Goal: Task Accomplishment & Management: Manage account settings

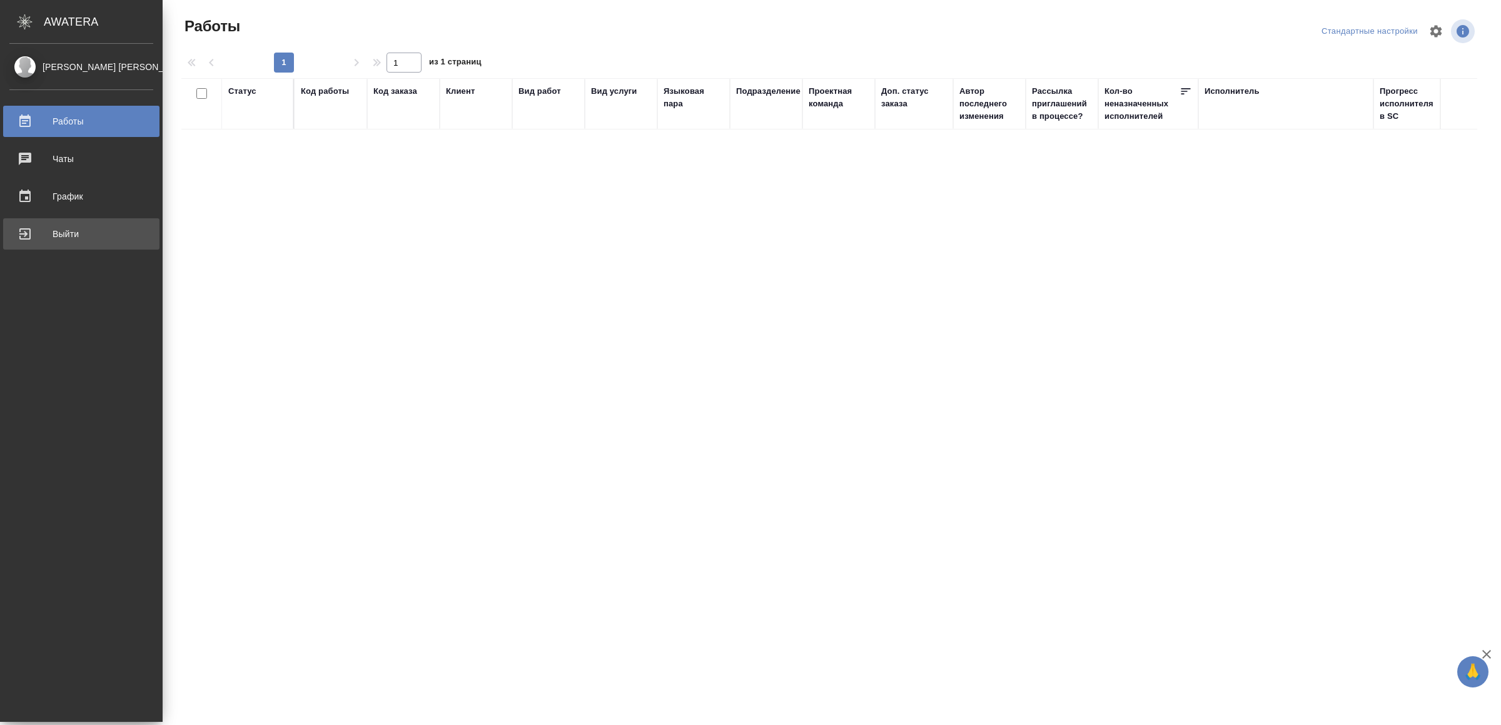
click at [66, 233] on div "Выйти" at bounding box center [81, 234] width 144 height 19
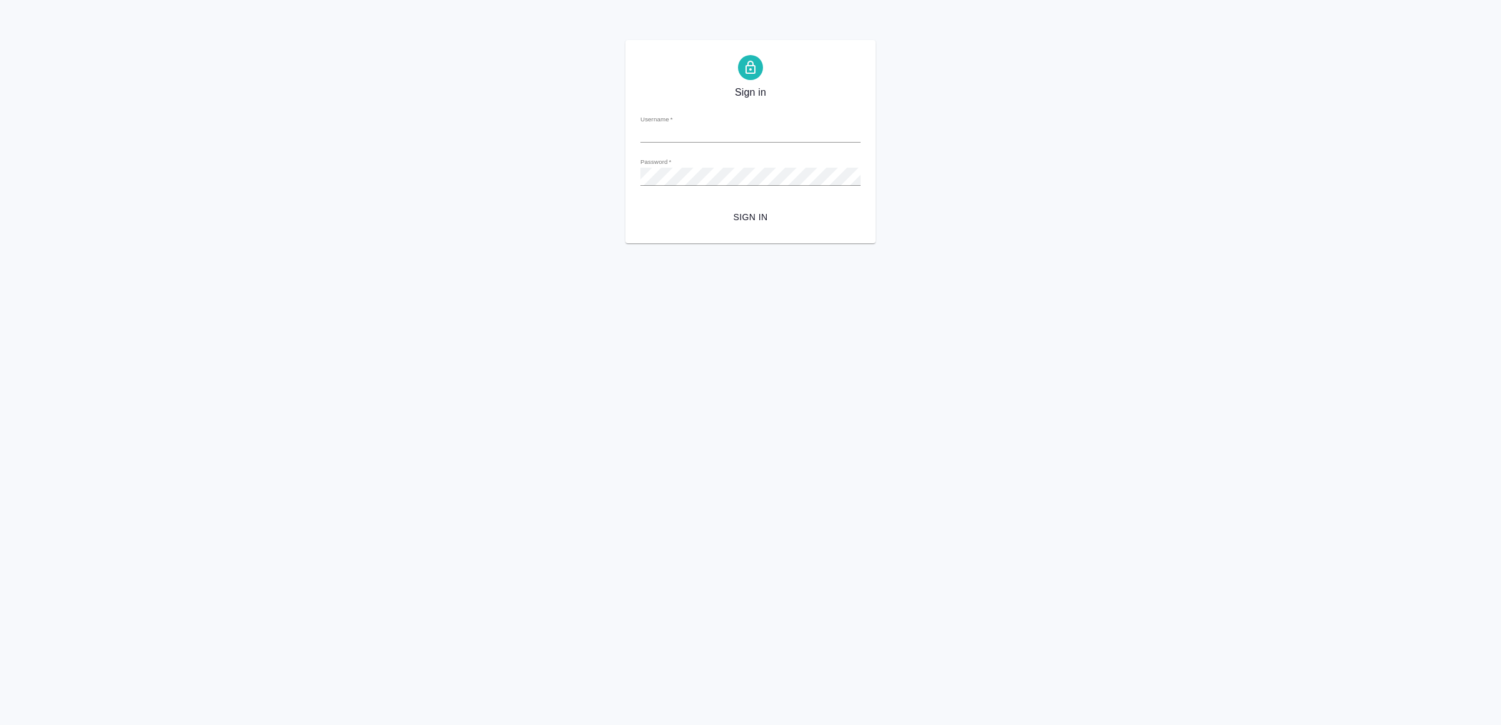
type input "v.yamkovenko@awatera.com"
click at [751, 215] on span "Sign in" at bounding box center [751, 218] width 200 height 16
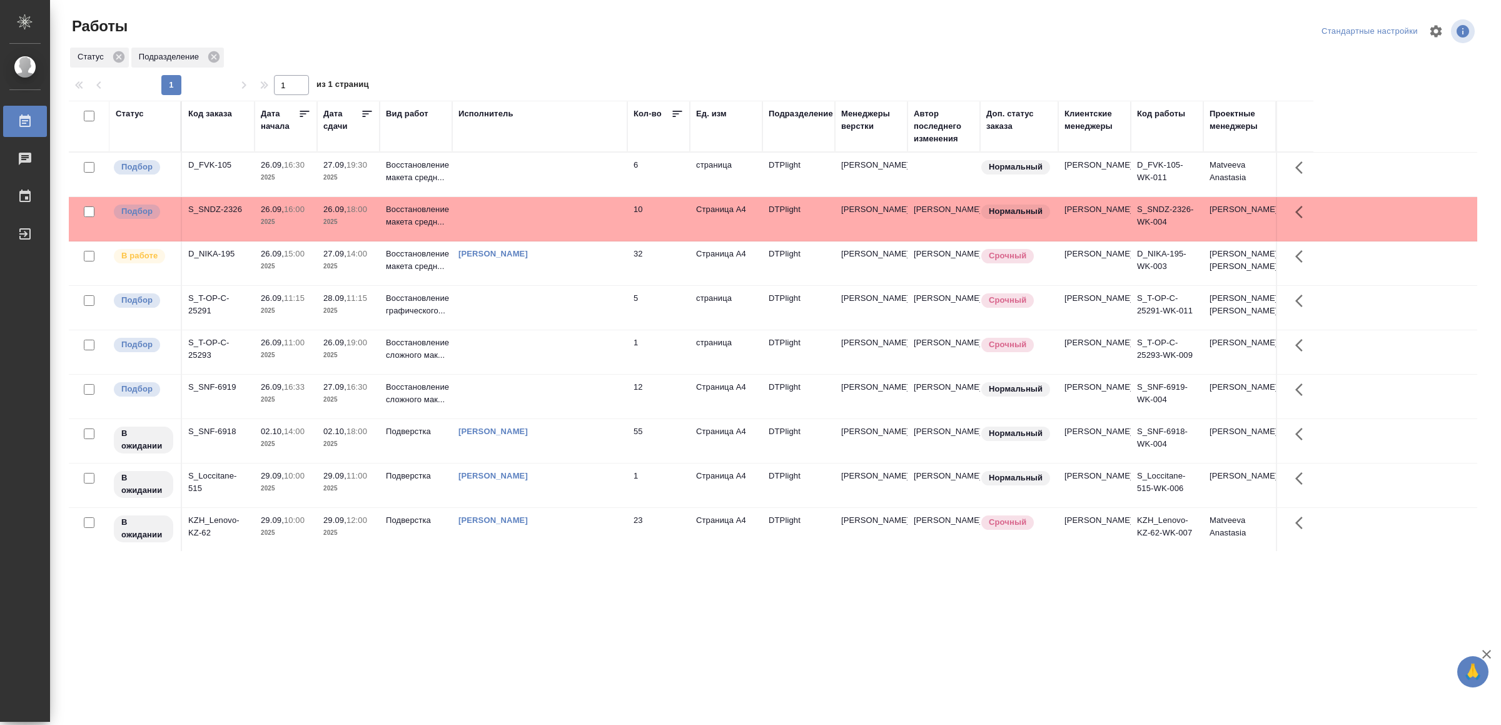
click at [442, 609] on div ".cls-1 fill:#fff; AWATERA Yamkovenko Vera Работы 0 Чаты График Выйти Работы Ста…" at bounding box center [750, 362] width 1501 height 725
click at [606, 260] on div "Ямковенко Вера" at bounding box center [540, 254] width 163 height 13
click at [607, 260] on div "[PERSON_NAME]" at bounding box center [540, 254] width 163 height 13
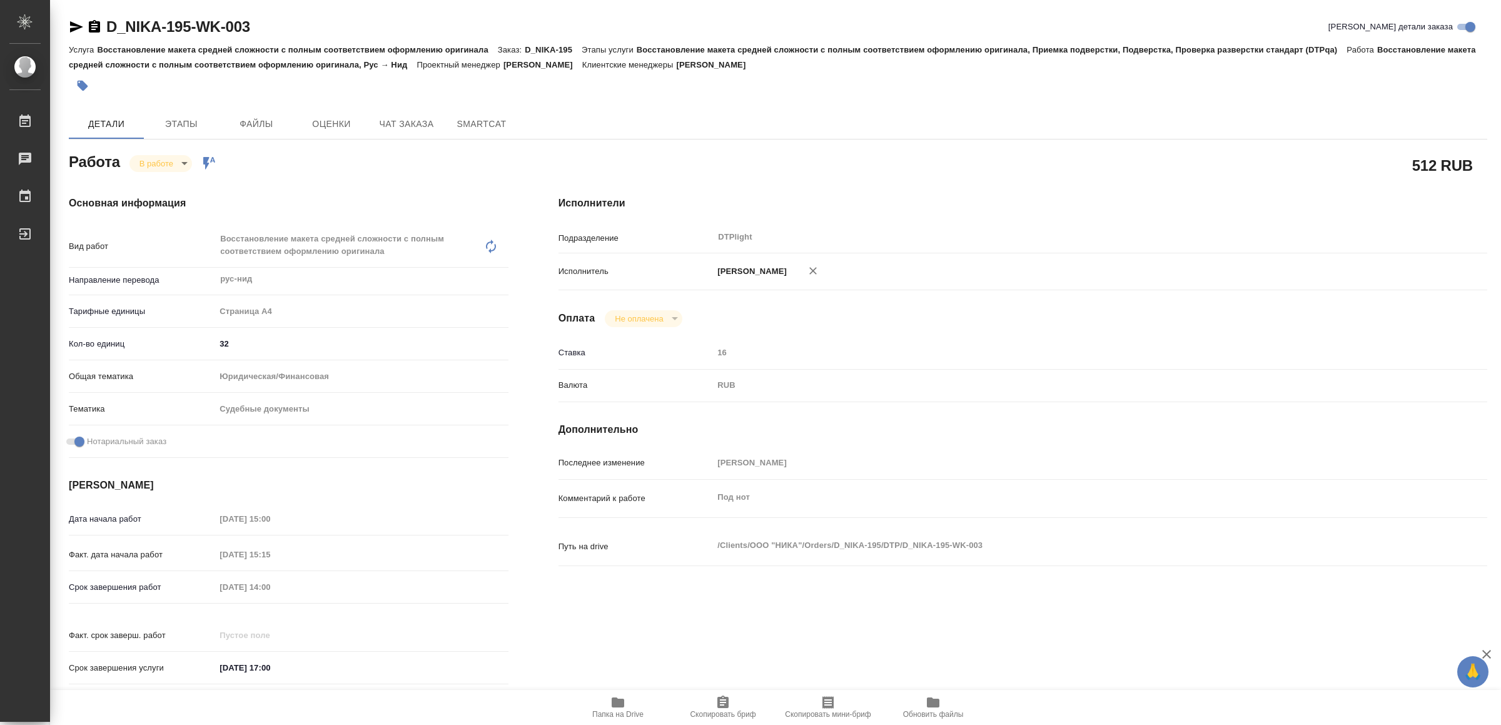
click at [626, 708] on span "Папка на Drive" at bounding box center [618, 707] width 90 height 24
drag, startPoint x: 76, startPoint y: 29, endPoint x: 81, endPoint y: 39, distance: 12.0
click at [77, 28] on icon "button" at bounding box center [76, 26] width 13 height 11
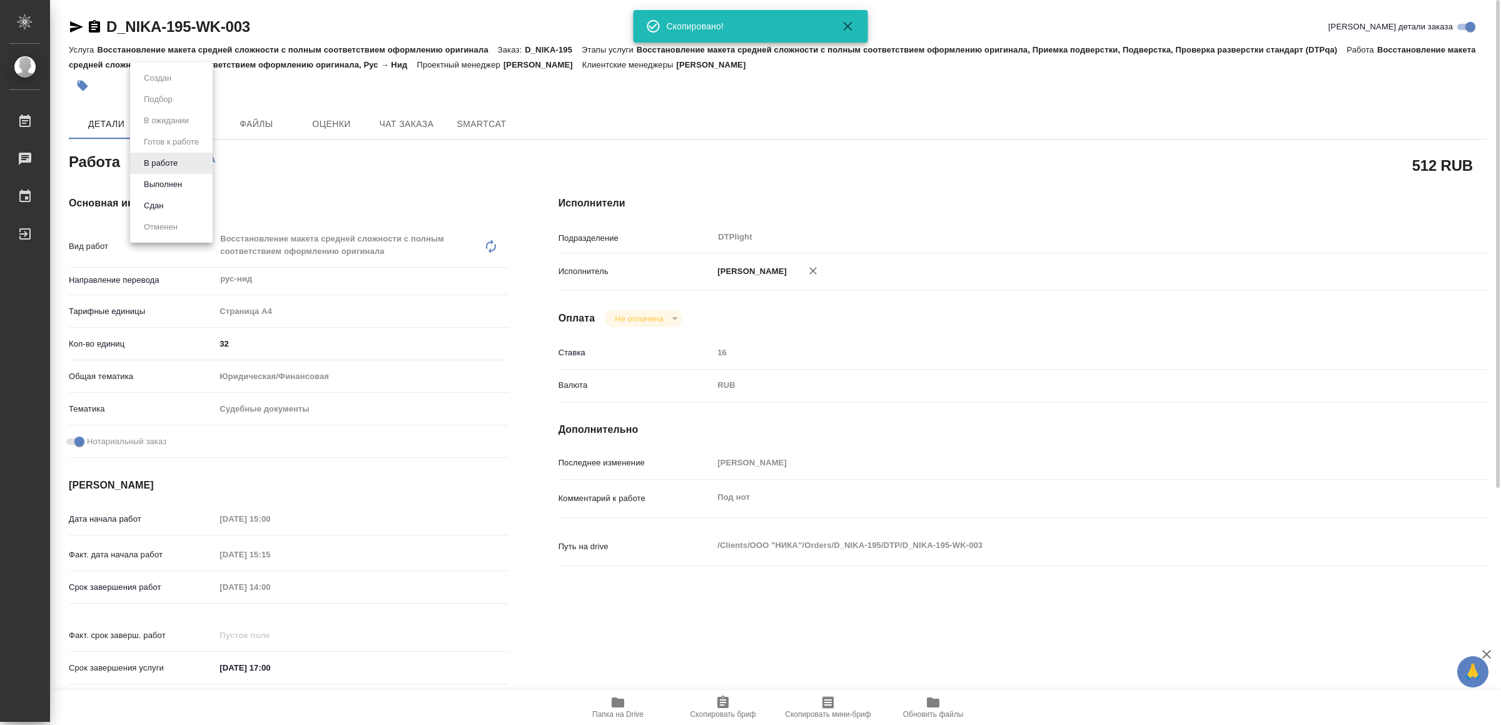
click at [154, 156] on body "🙏 .cls-1 fill:#fff; AWATERA Yamkovenko Vera Работы 0 Чаты График Выйти D_NIKA-1…" at bounding box center [750, 362] width 1501 height 725
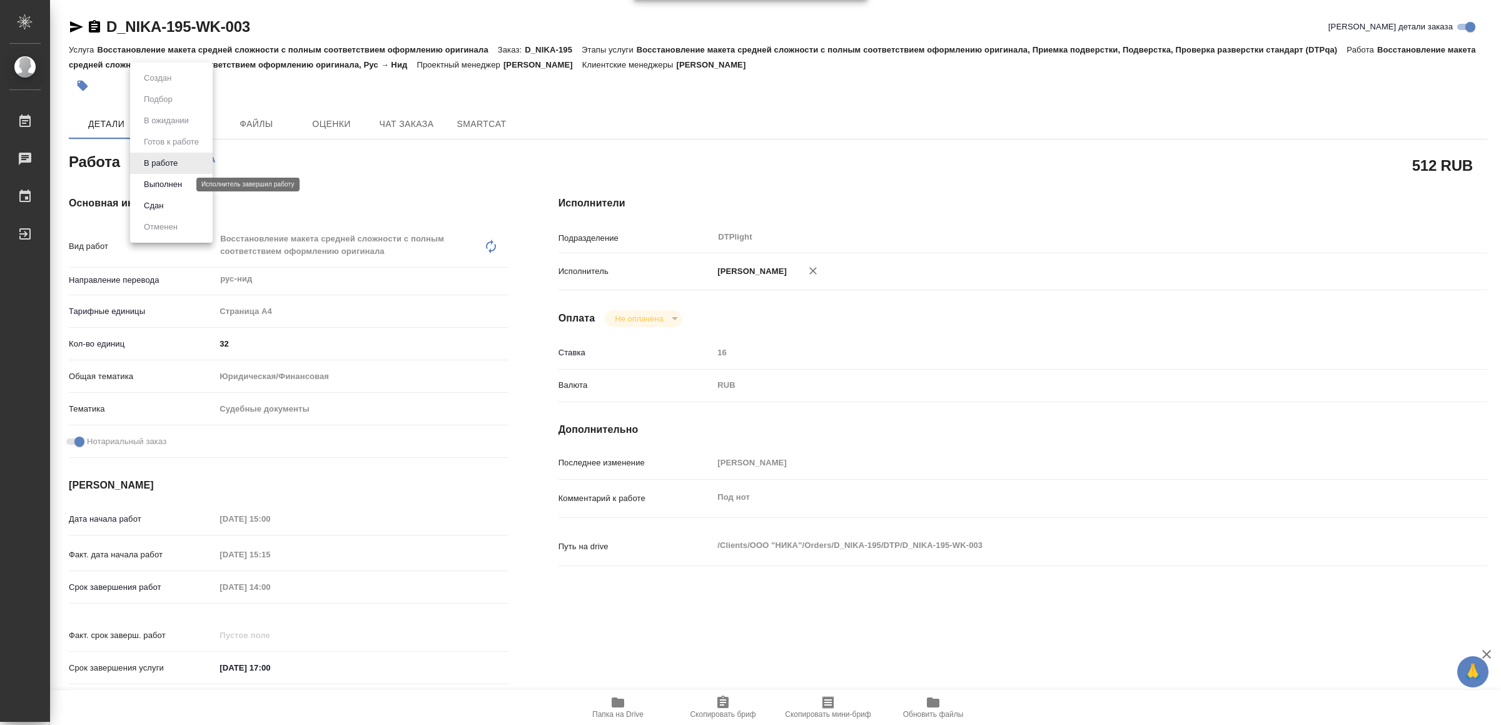
click at [173, 181] on button "Выполнен" at bounding box center [163, 185] width 46 height 14
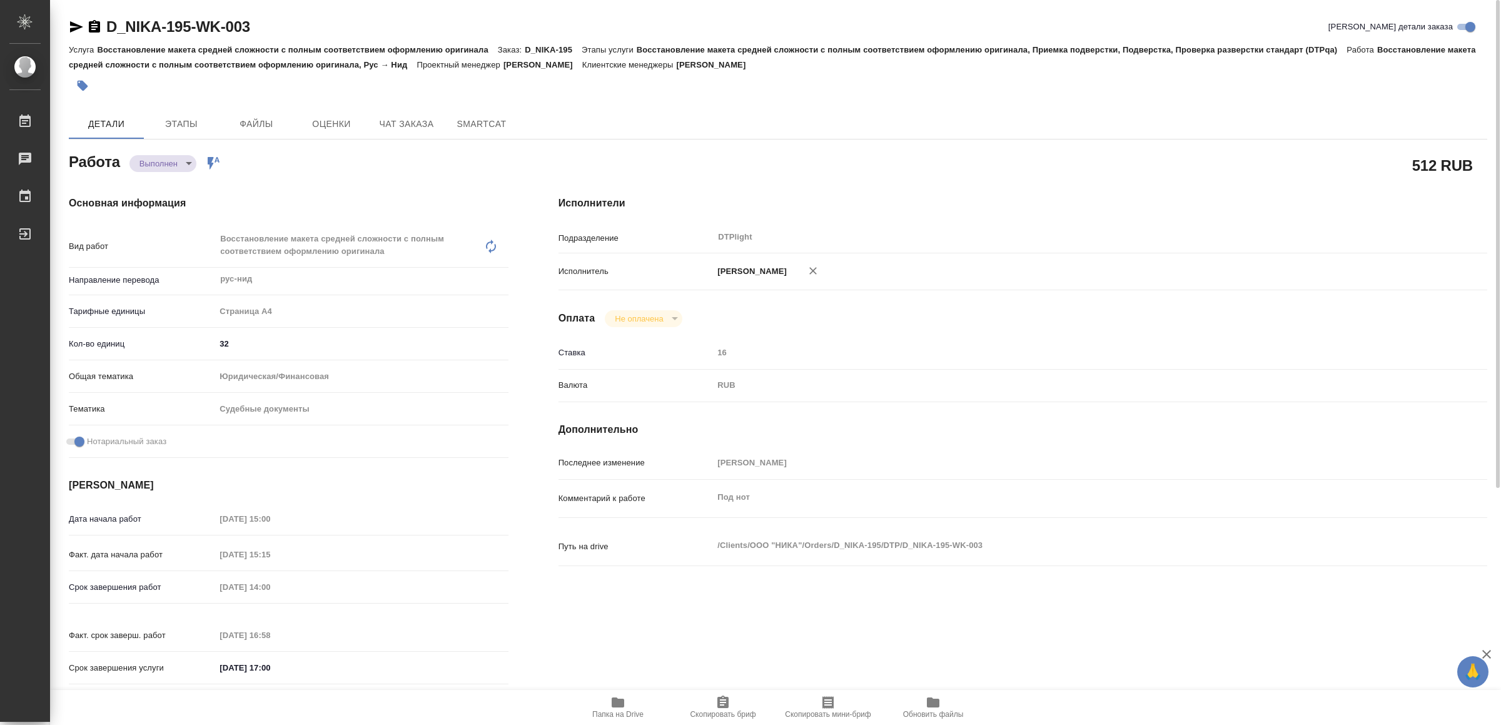
type textarea "x"
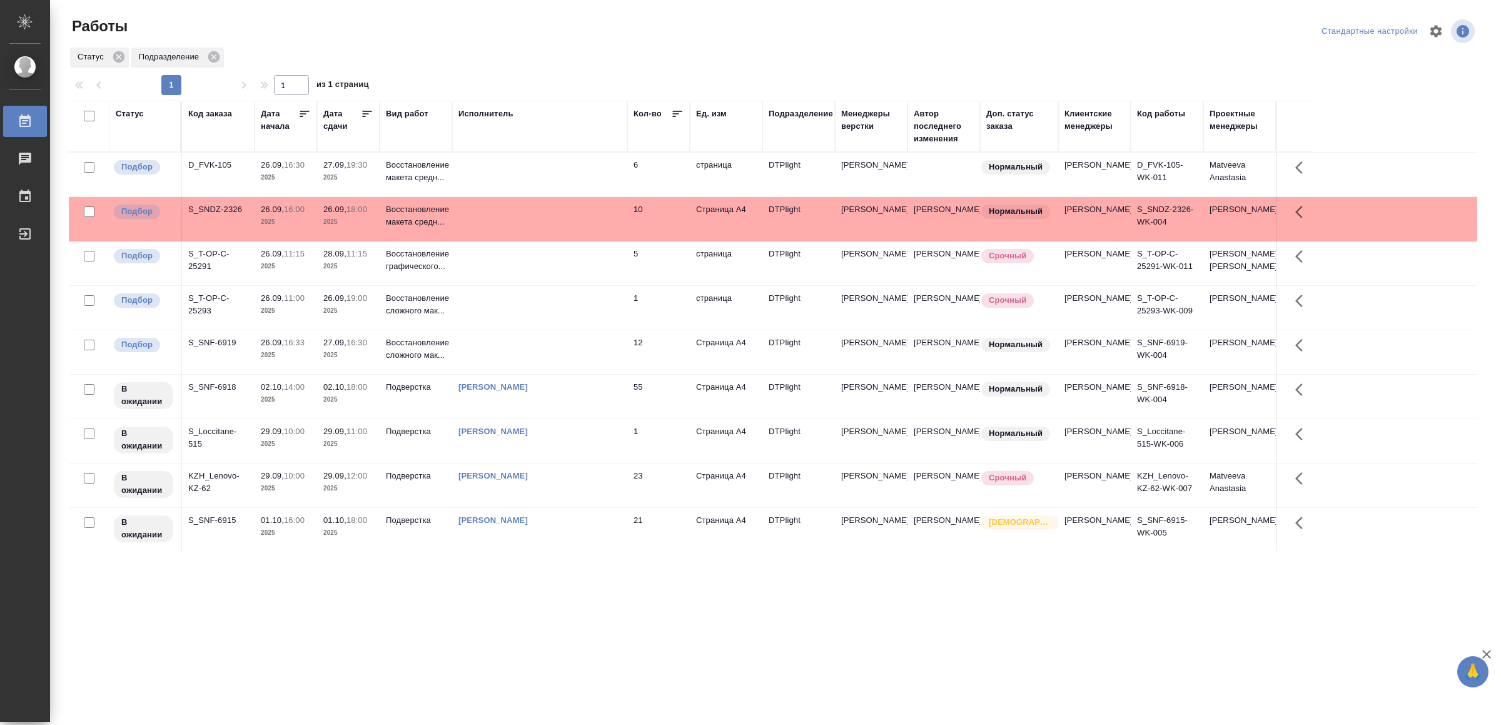
scroll to position [49, 0]
click at [545, 338] on td at bounding box center [539, 351] width 175 height 44
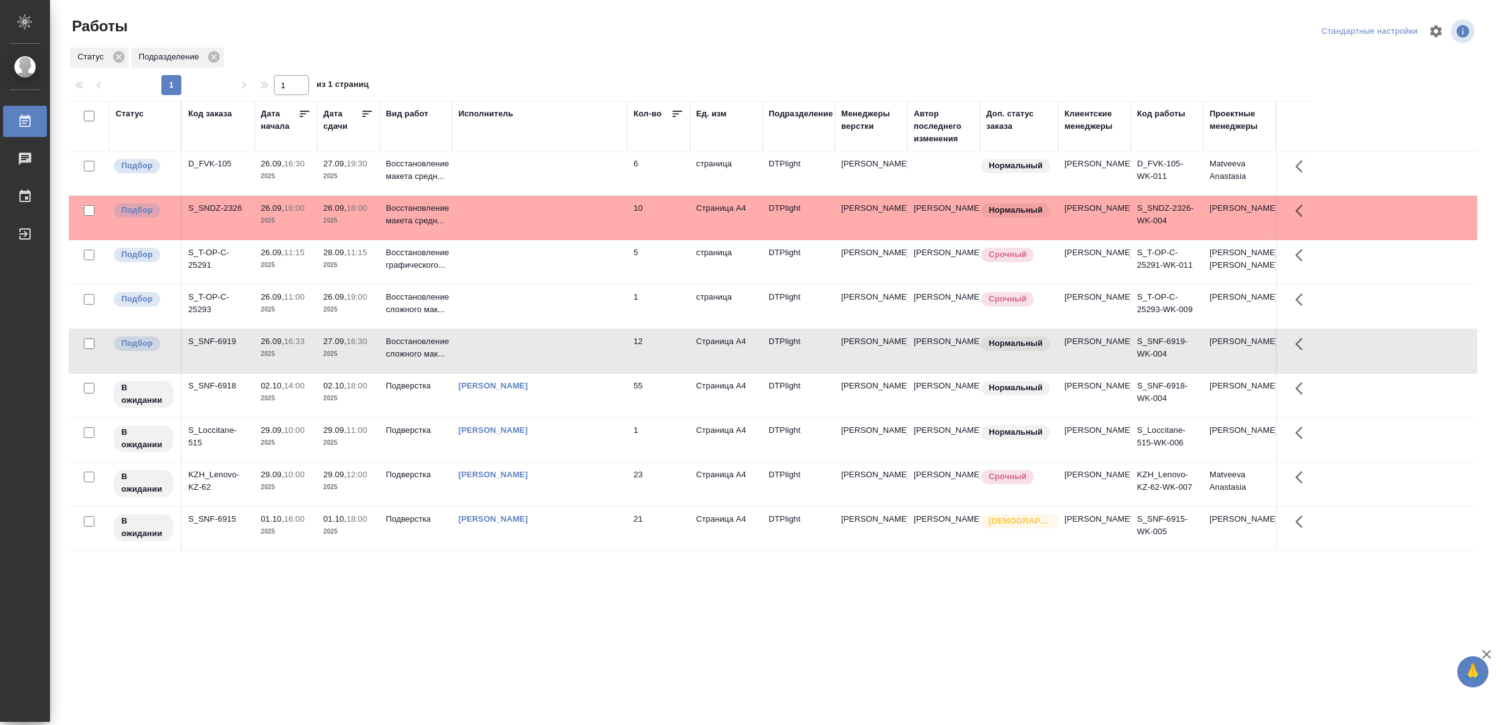
click at [545, 338] on td at bounding box center [539, 351] width 175 height 44
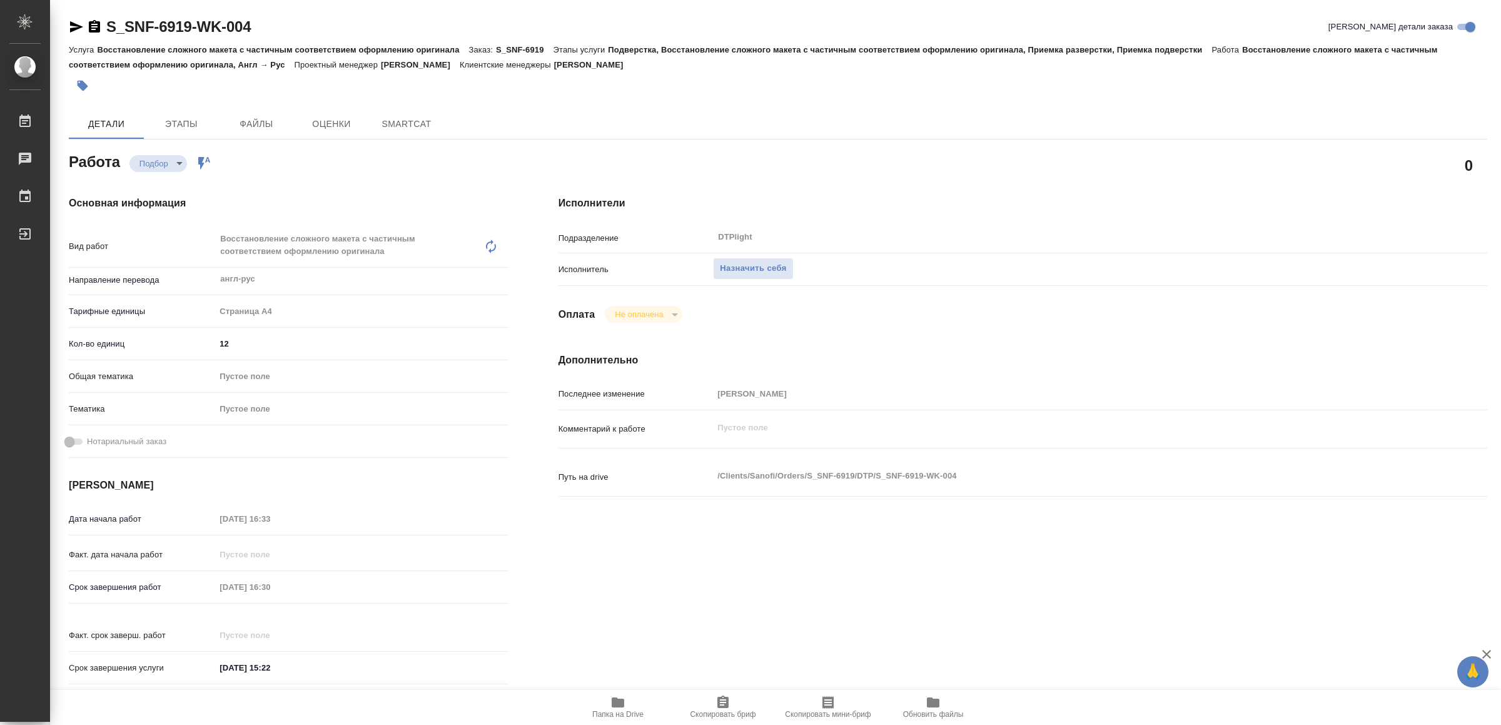
click at [624, 706] on icon "button" at bounding box center [618, 702] width 13 height 10
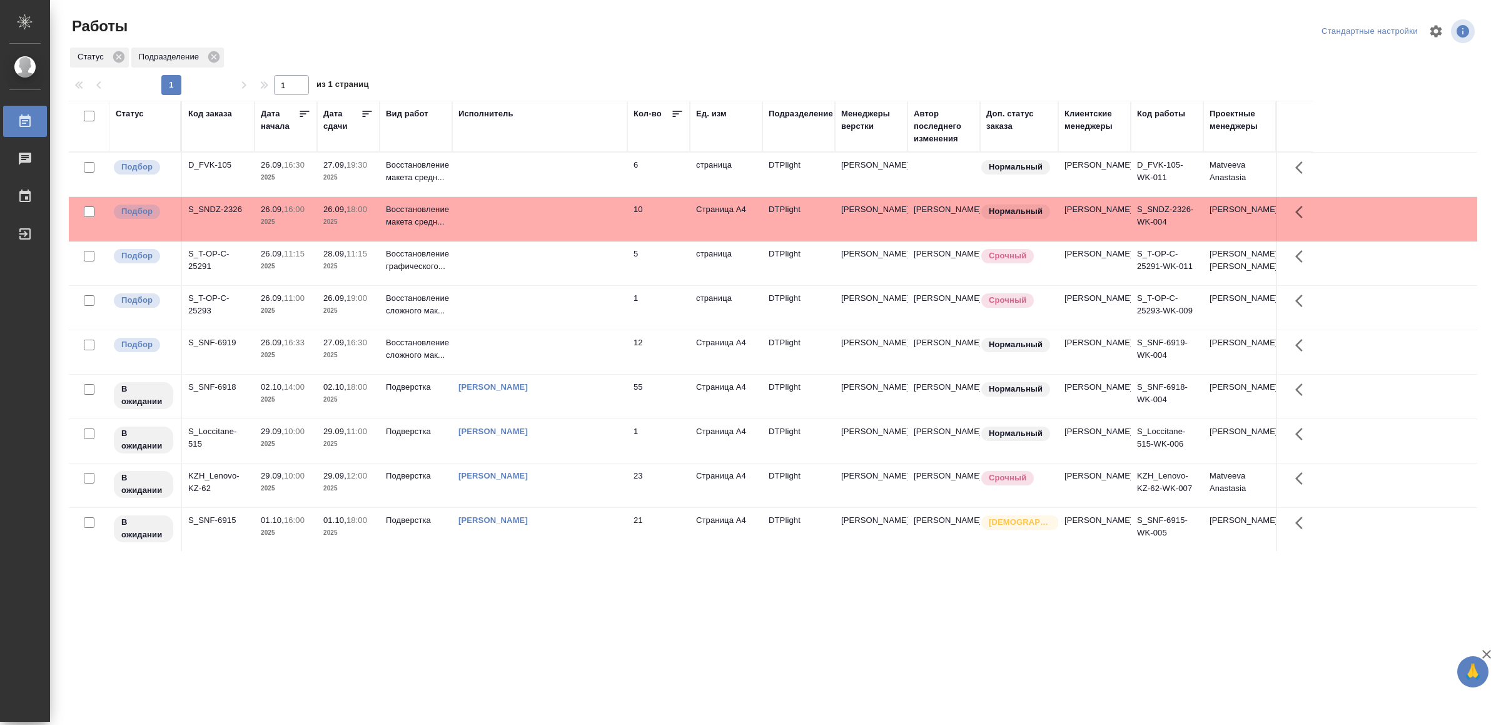
scroll to position [49, 0]
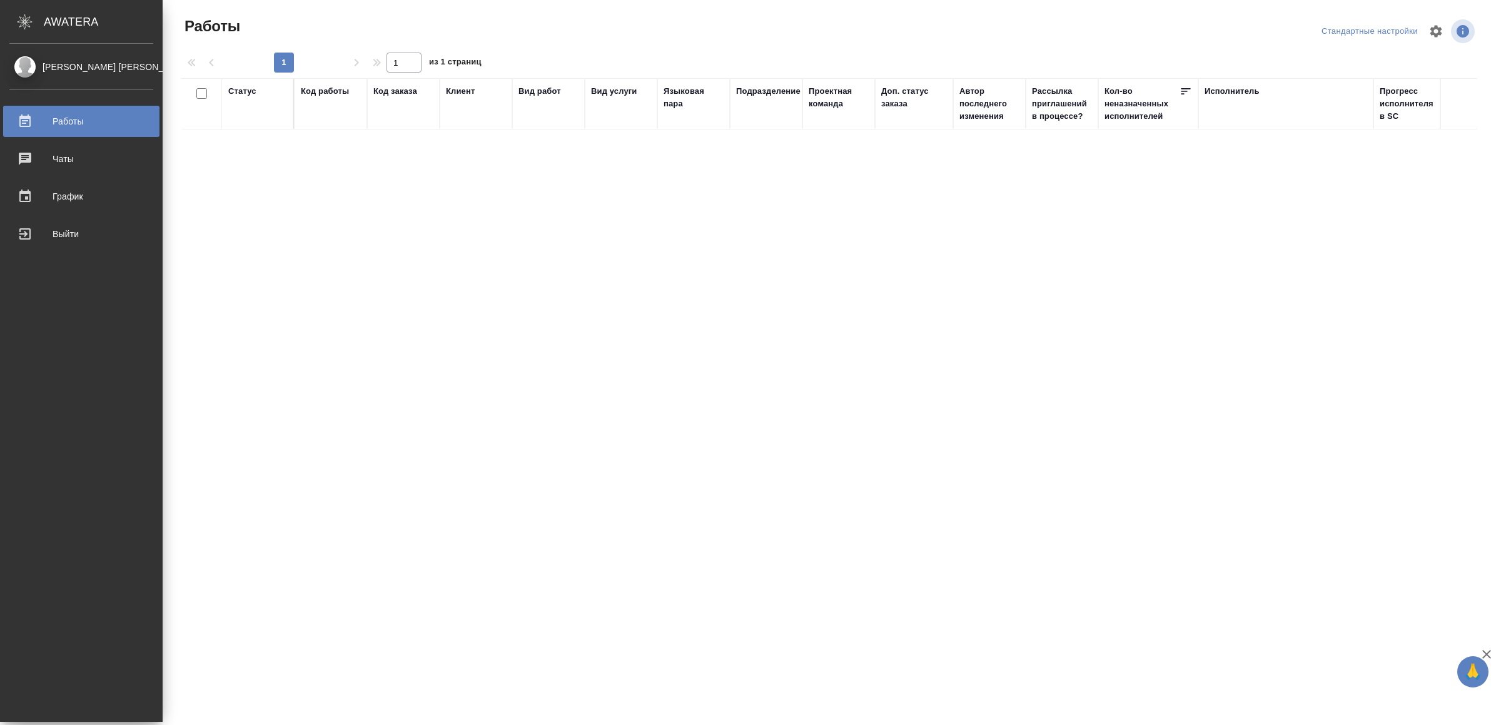
click at [56, 231] on div "Выйти" at bounding box center [81, 234] width 144 height 19
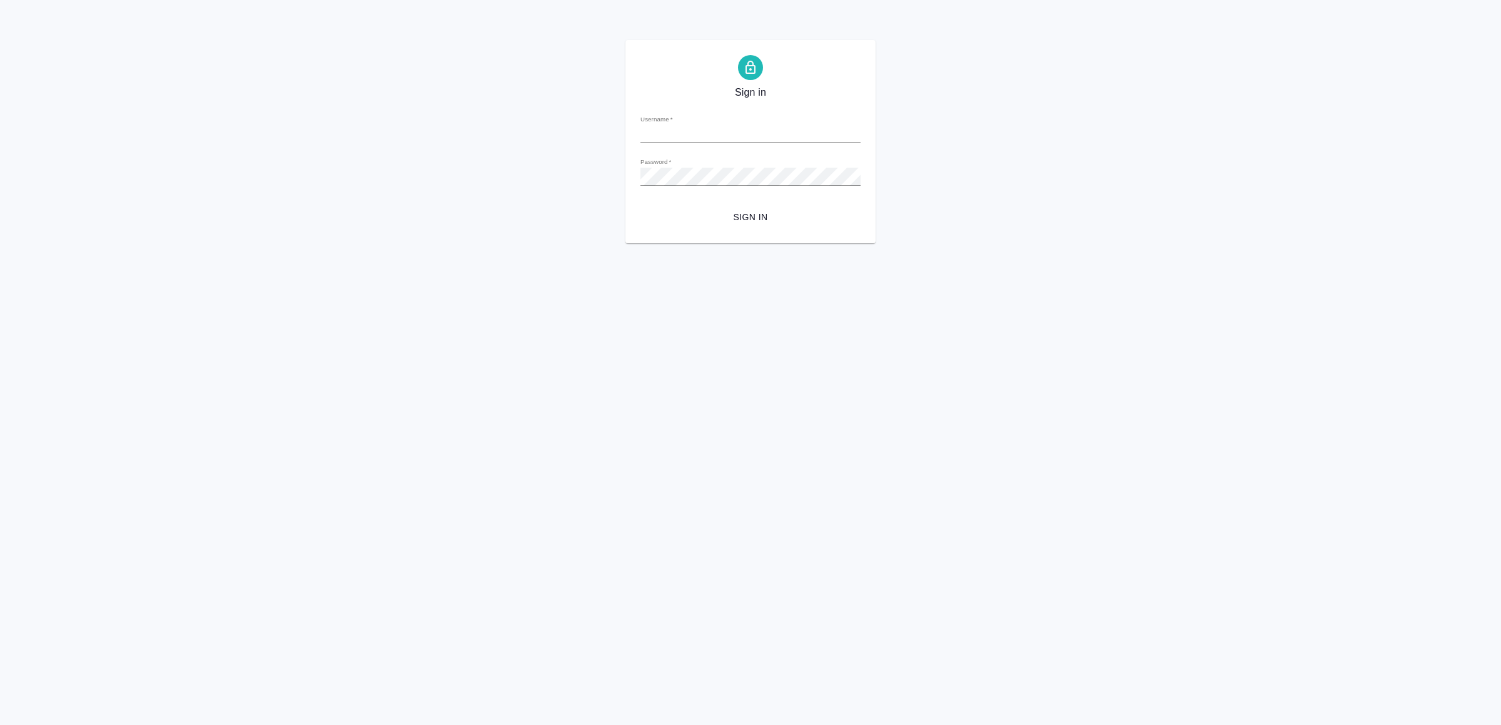
type input "[EMAIL_ADDRESS][DOMAIN_NAME]"
click at [751, 201] on form "Username   * [EMAIL_ADDRESS][DOMAIN_NAME] Password   * urlPath   * / Sign in" at bounding box center [751, 166] width 220 height 123
click at [749, 206] on button "Sign in" at bounding box center [751, 217] width 220 height 23
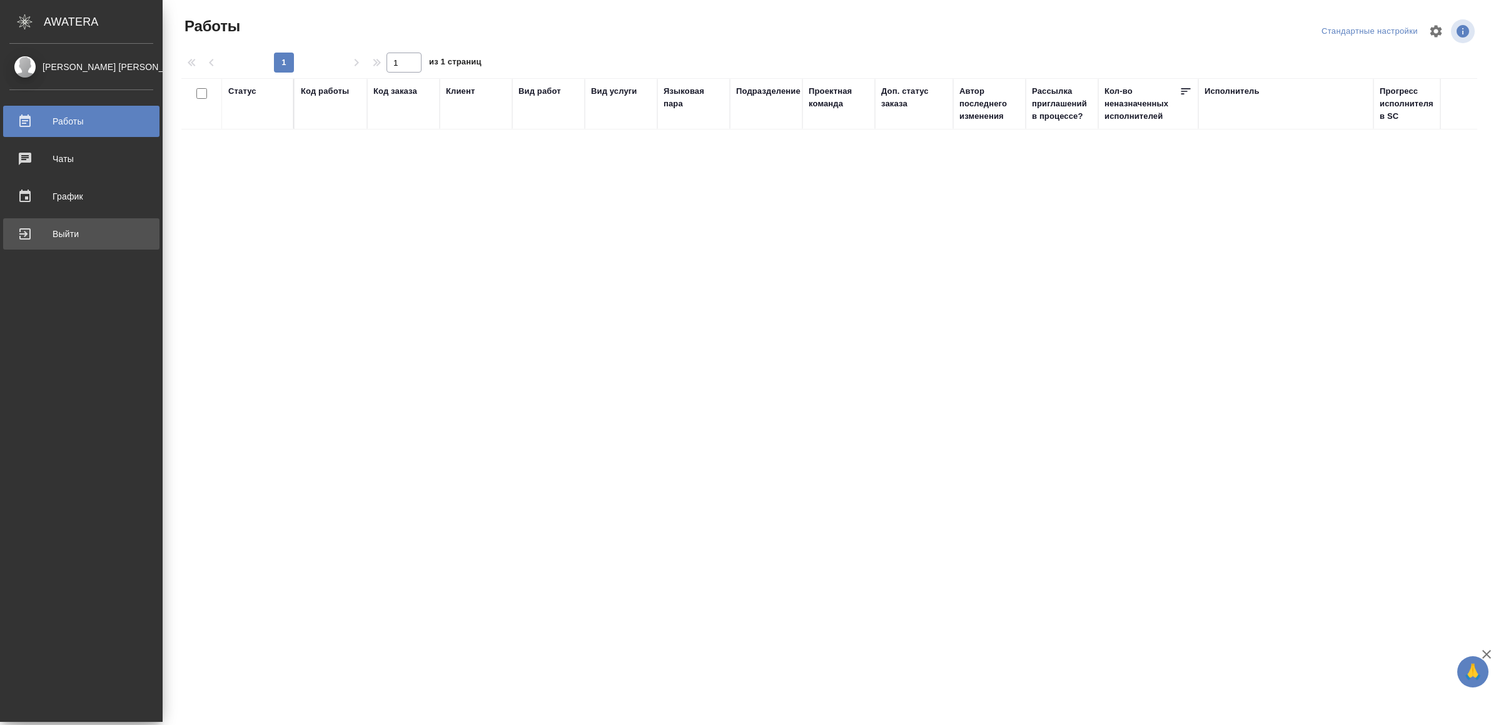
click at [39, 236] on div "Выйти" at bounding box center [81, 234] width 144 height 19
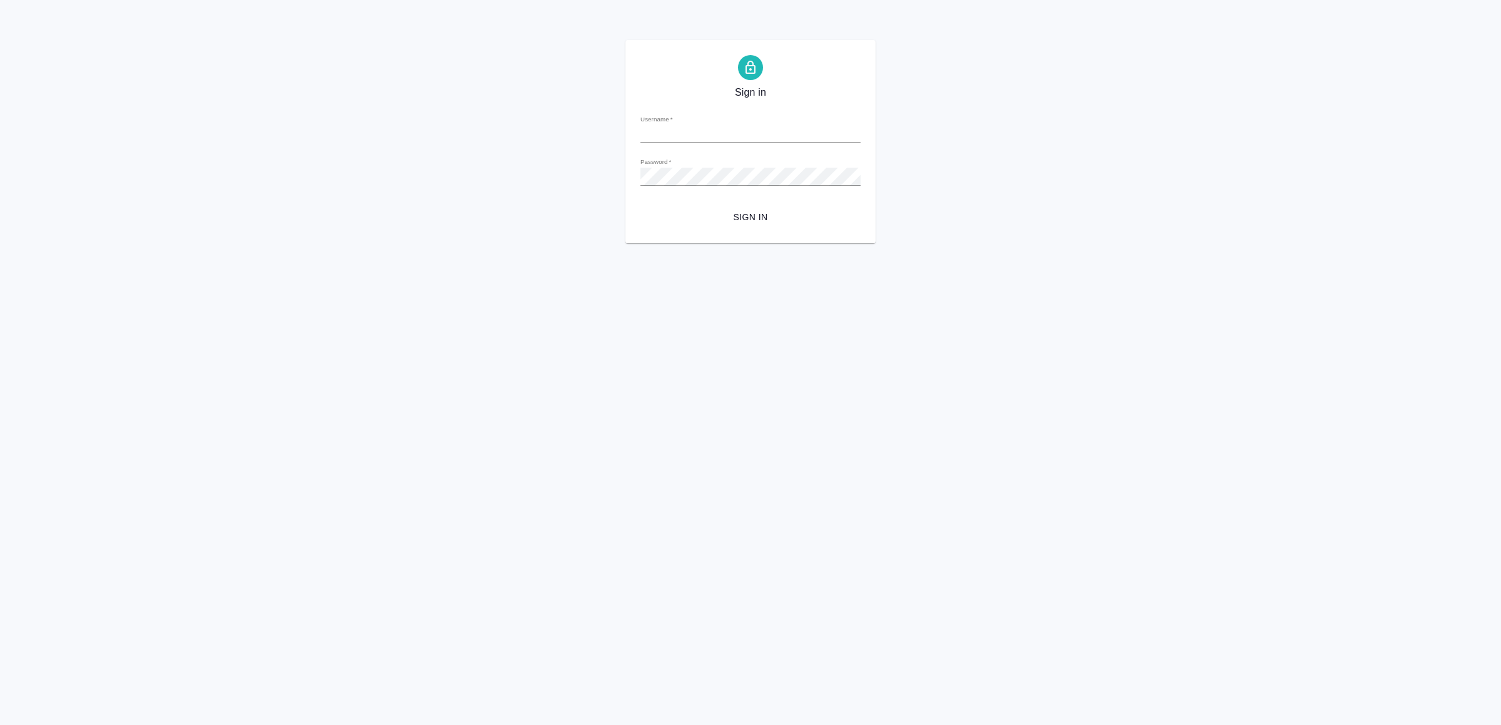
type input "[EMAIL_ADDRESS][DOMAIN_NAME]"
click at [779, 216] on span "Sign in" at bounding box center [751, 218] width 200 height 16
